Goal: Information Seeking & Learning: Check status

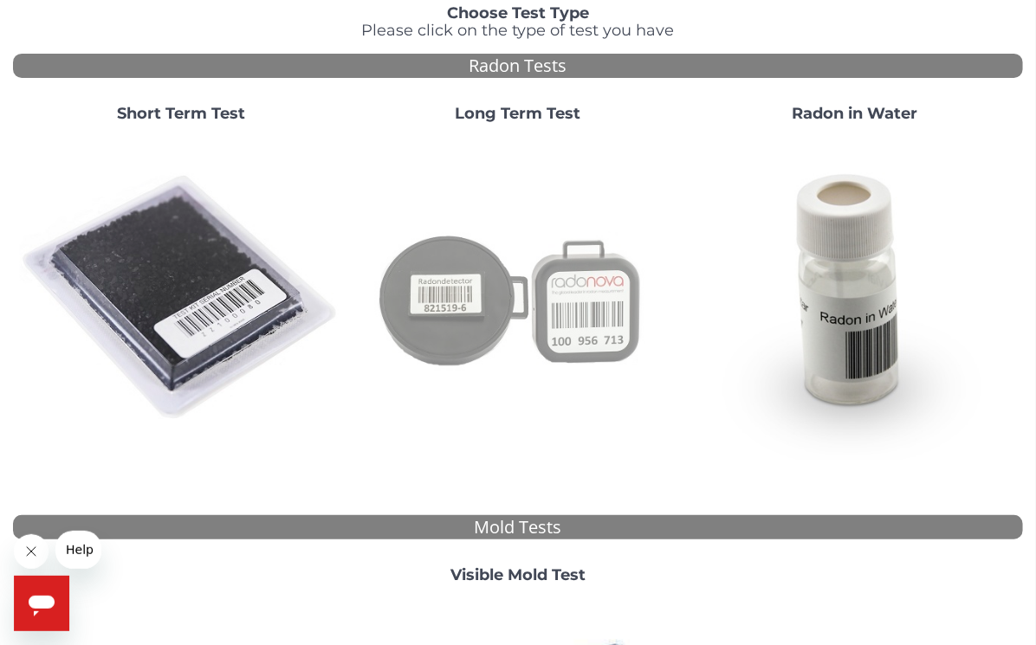
scroll to position [173, 0]
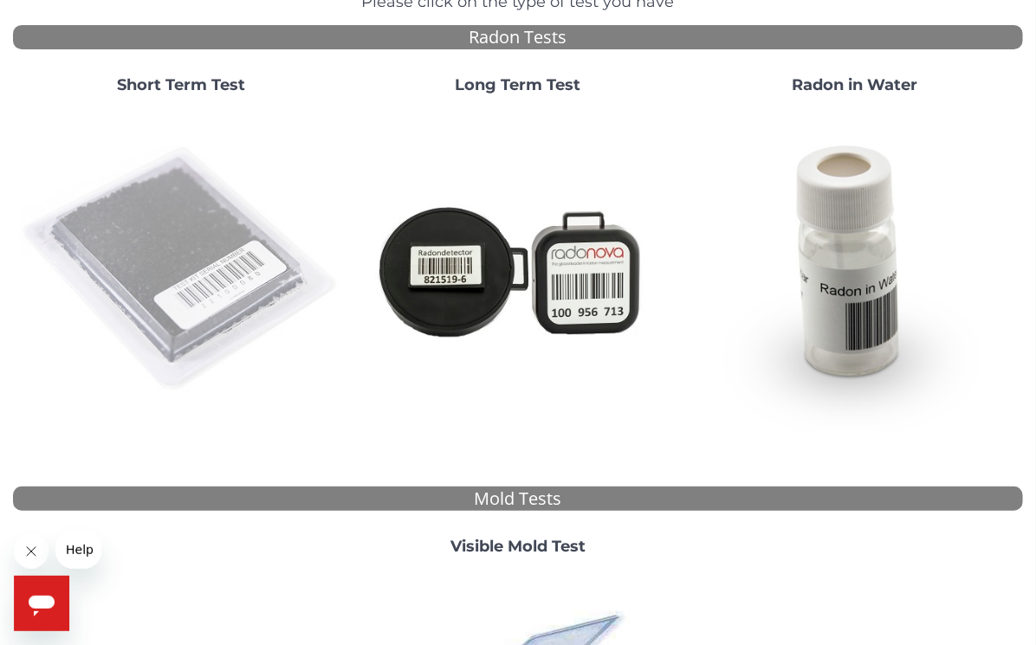
click at [186, 313] on img at bounding box center [181, 269] width 323 height 323
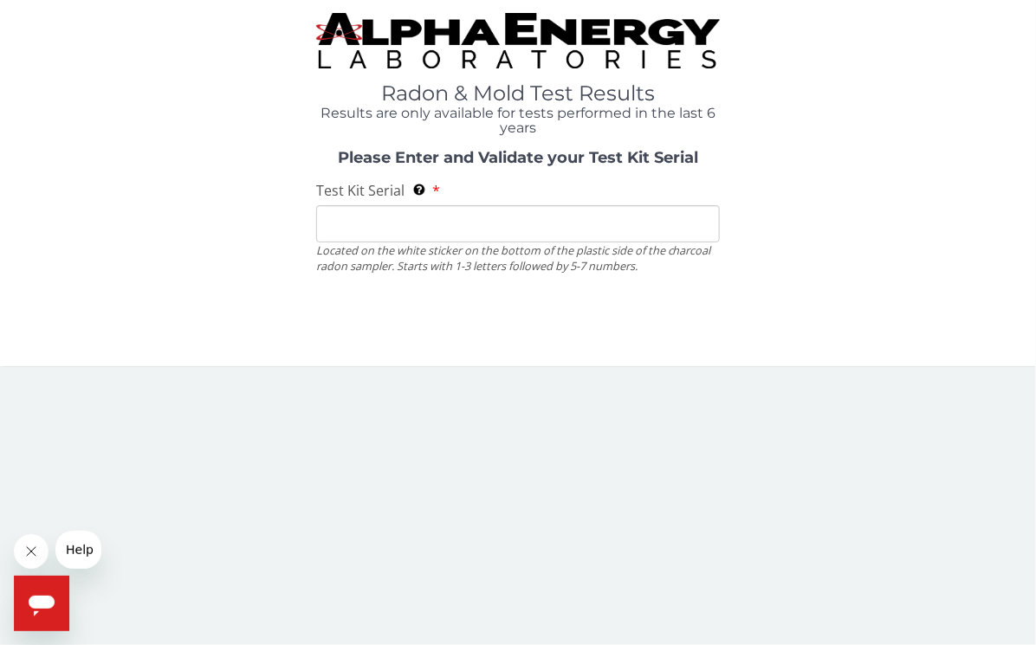
scroll to position [0, 0]
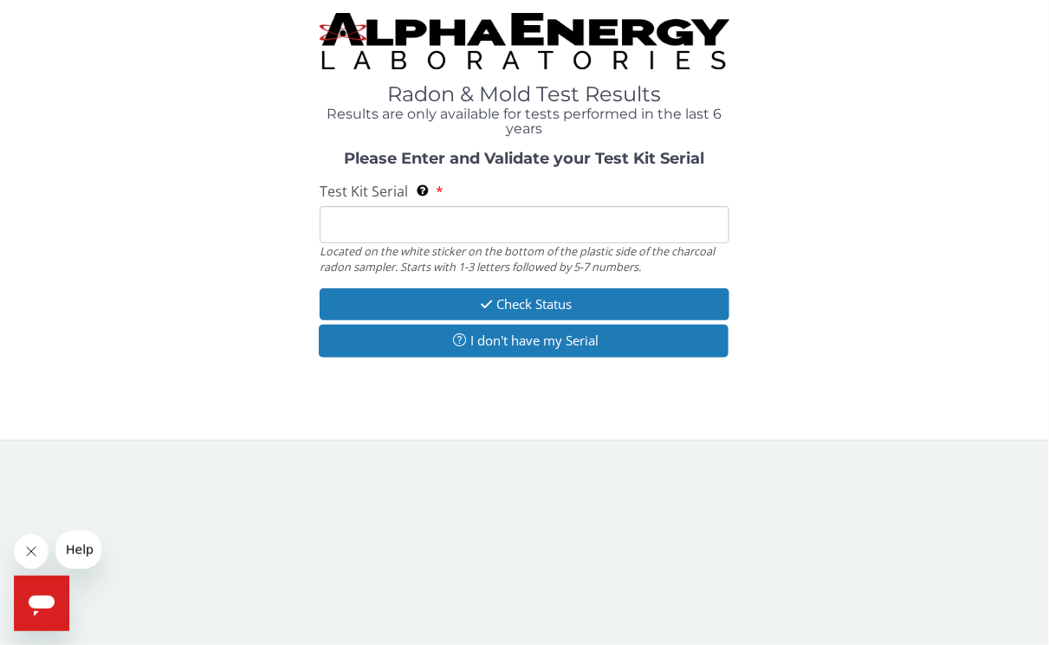
click at [399, 222] on input "Test Kit Serial Located on the white sticker on the bottom of the plastic side …" at bounding box center [524, 224] width 409 height 37
type input "FE439192"
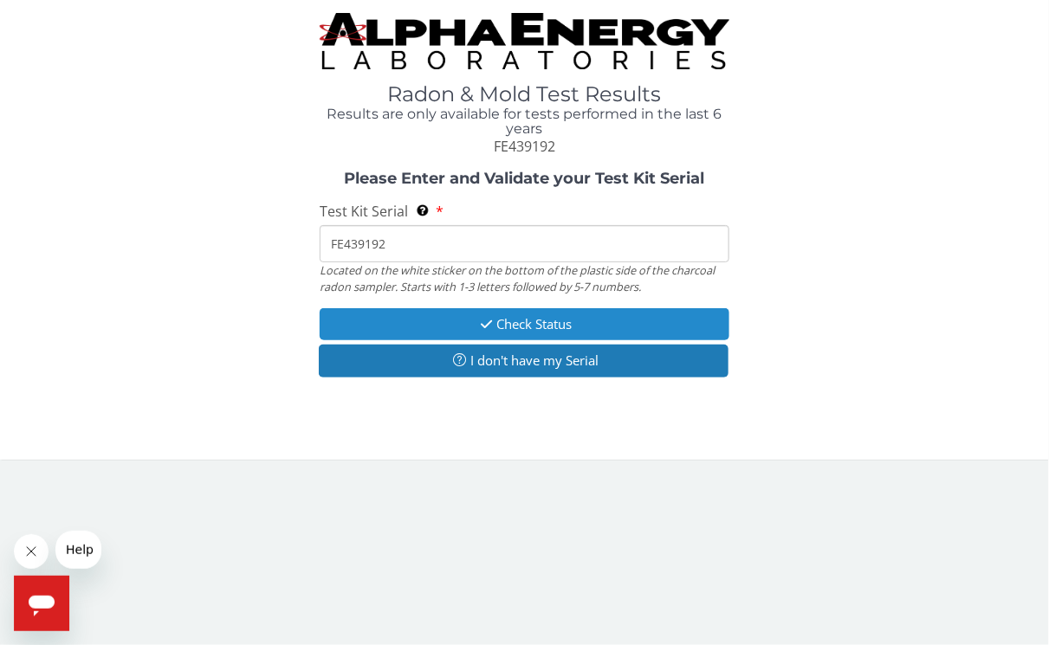
click at [548, 315] on button "Check Status" at bounding box center [524, 324] width 409 height 32
